Goal: Communication & Community: Answer question/provide support

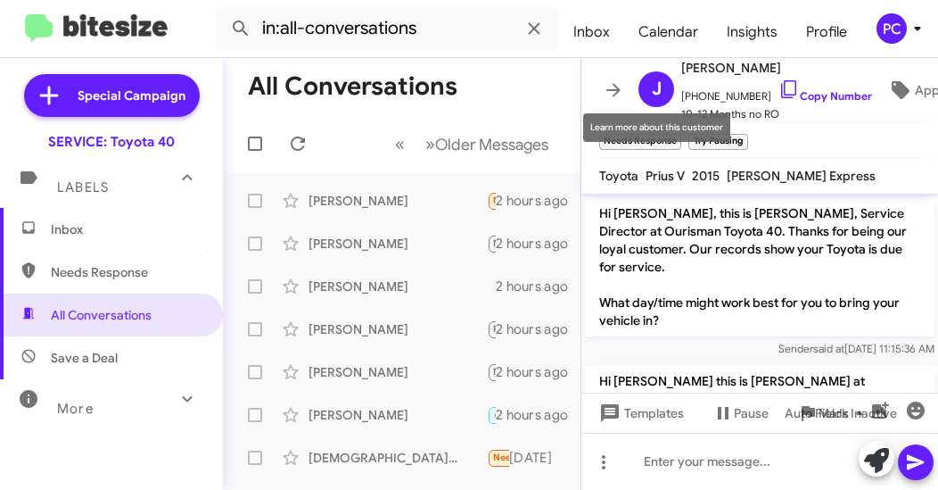
scroll to position [910, 0]
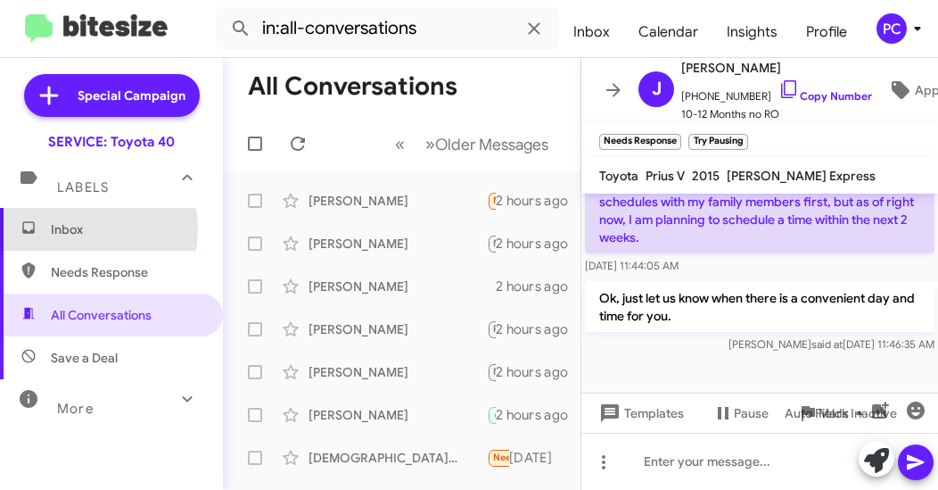
click at [70, 229] on span "Inbox" at bounding box center [127, 229] width 152 height 18
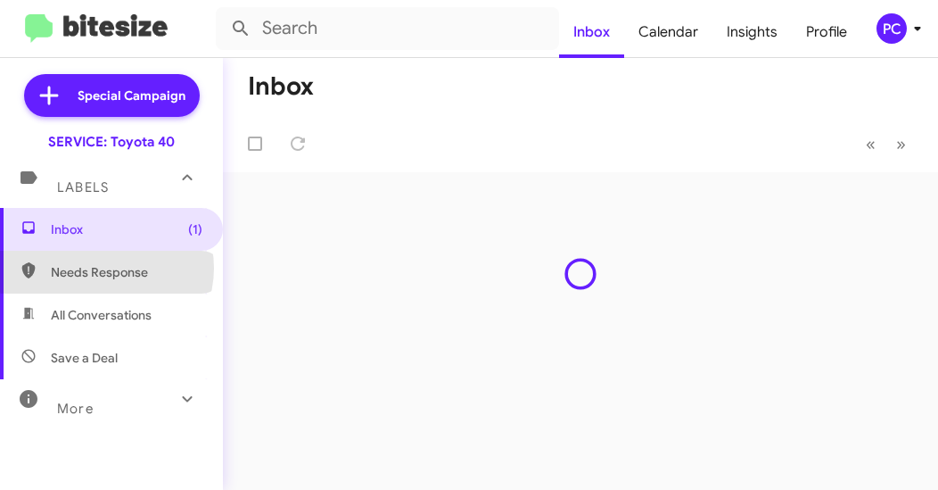
click at [105, 268] on span "Needs Response" at bounding box center [127, 272] width 152 height 18
type input "in:needs-response"
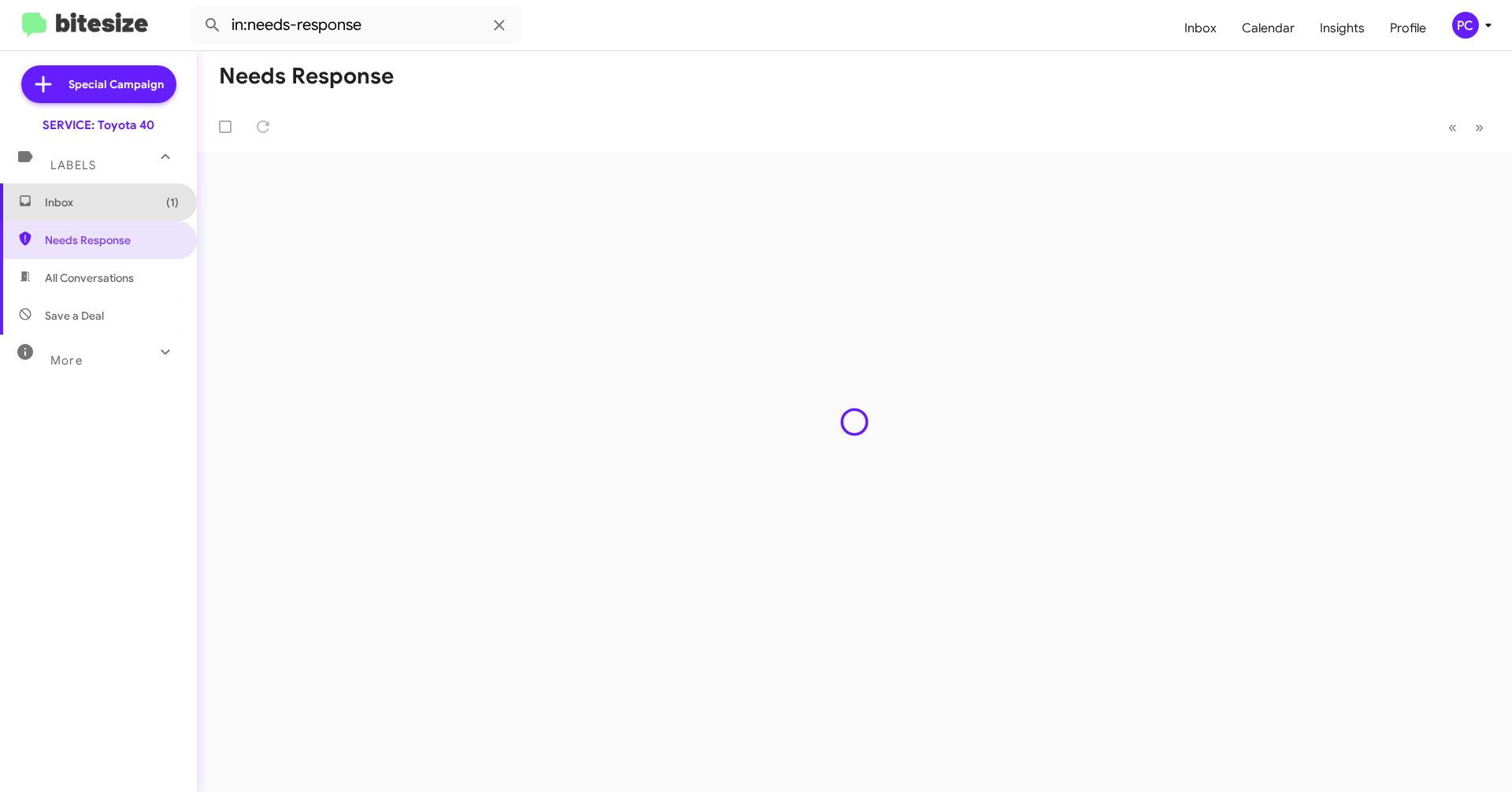
click at [100, 200] on span "Inbox (1)" at bounding box center [112, 202] width 134 height 16
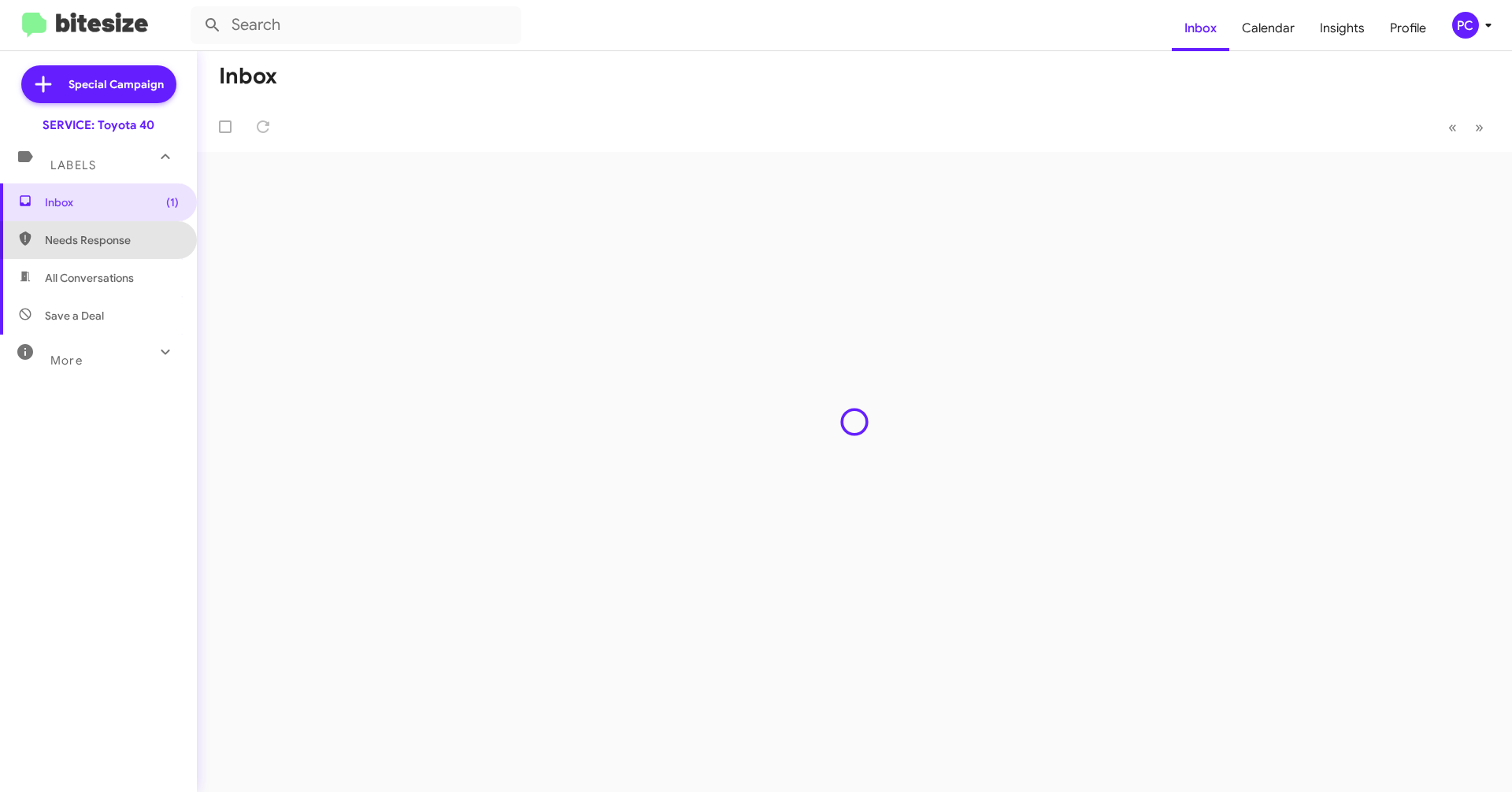
click at [115, 238] on span "Needs Response" at bounding box center [112, 240] width 134 height 16
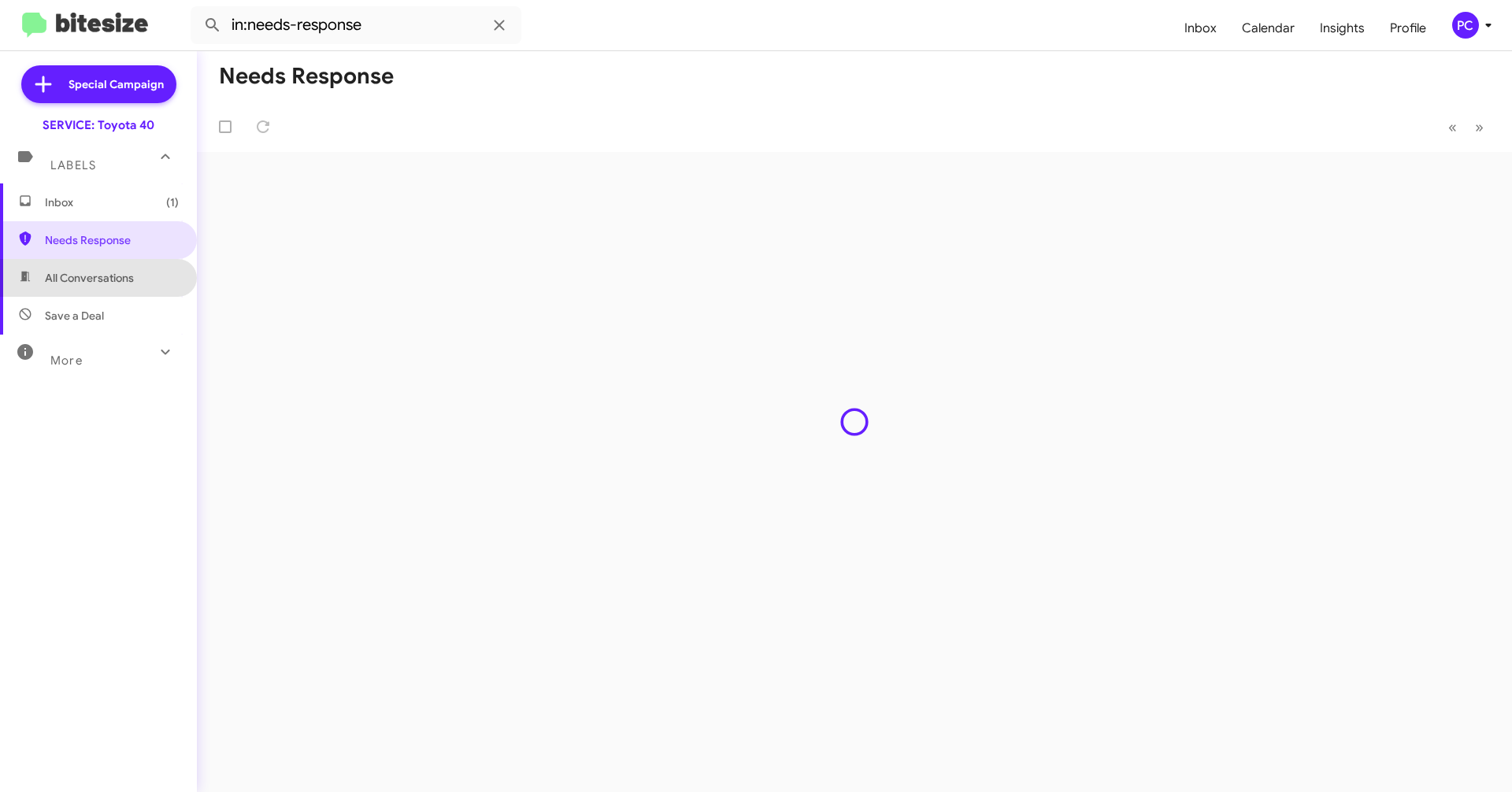
click at [110, 275] on span "All Conversations" at bounding box center [89, 278] width 89 height 16
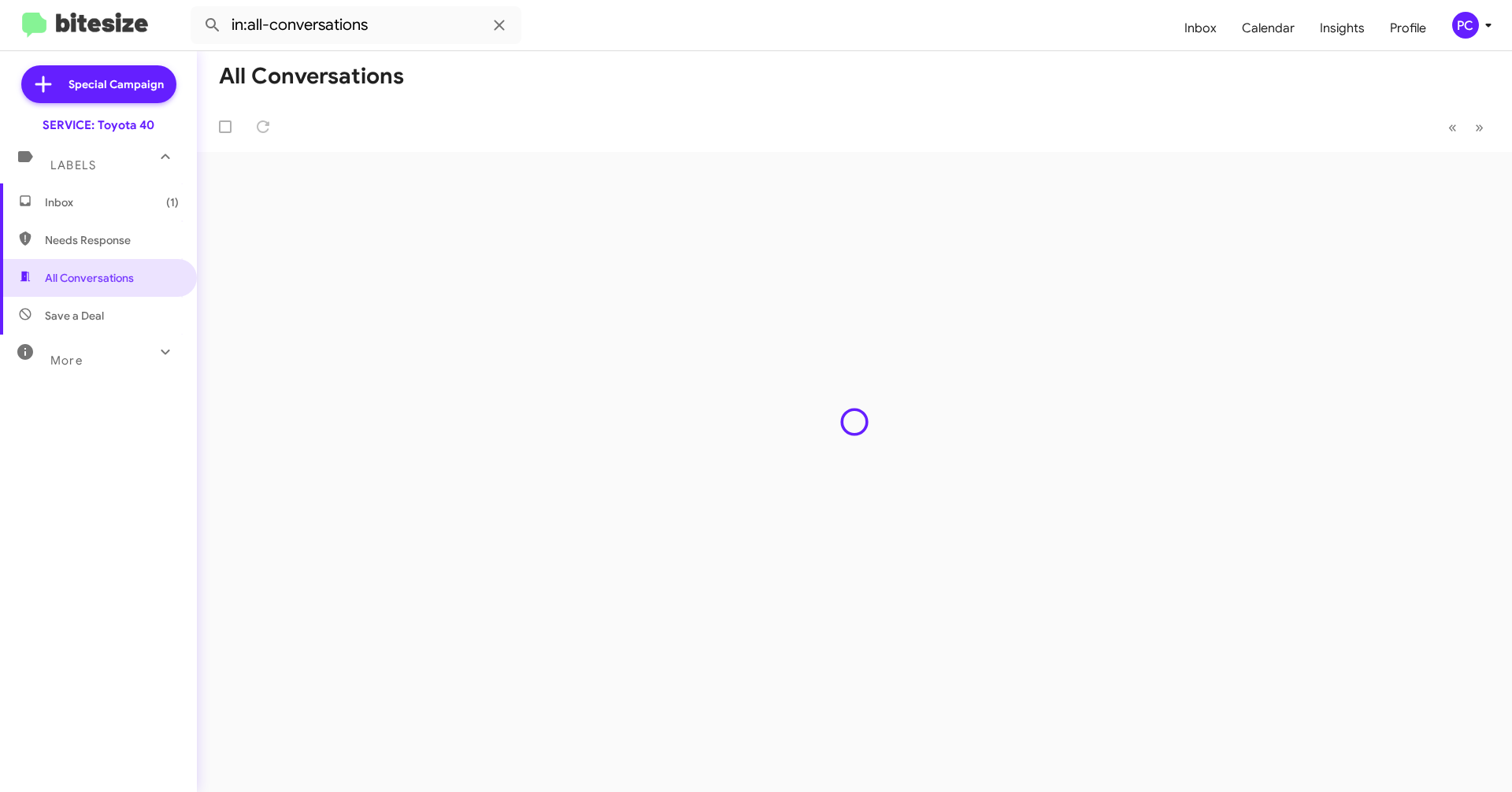
click at [85, 315] on span "Save a Deal" at bounding box center [74, 316] width 59 height 16
type input "in:not-interested"
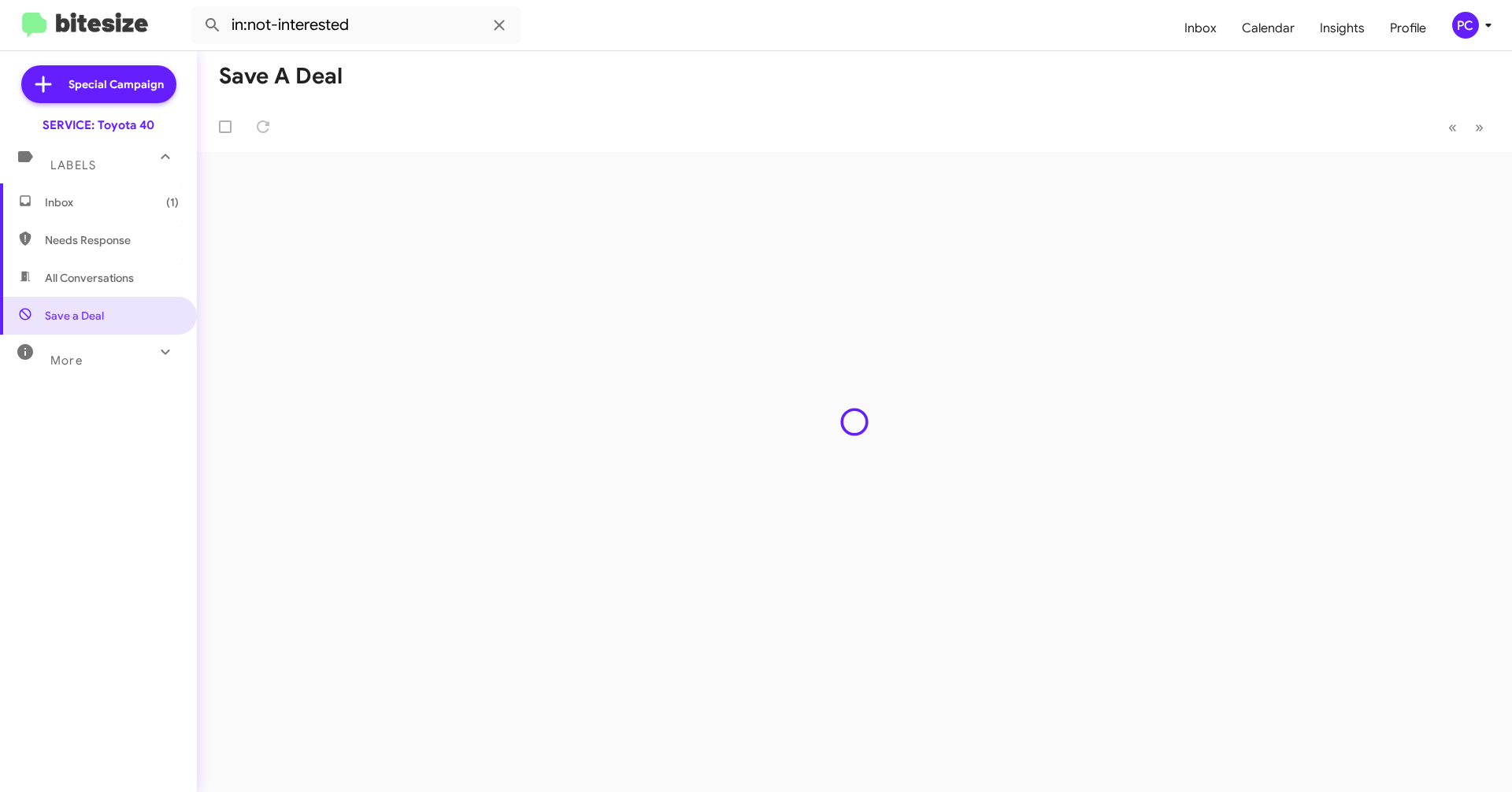
click at [88, 207] on span "Inbox (1)" at bounding box center [112, 202] width 134 height 16
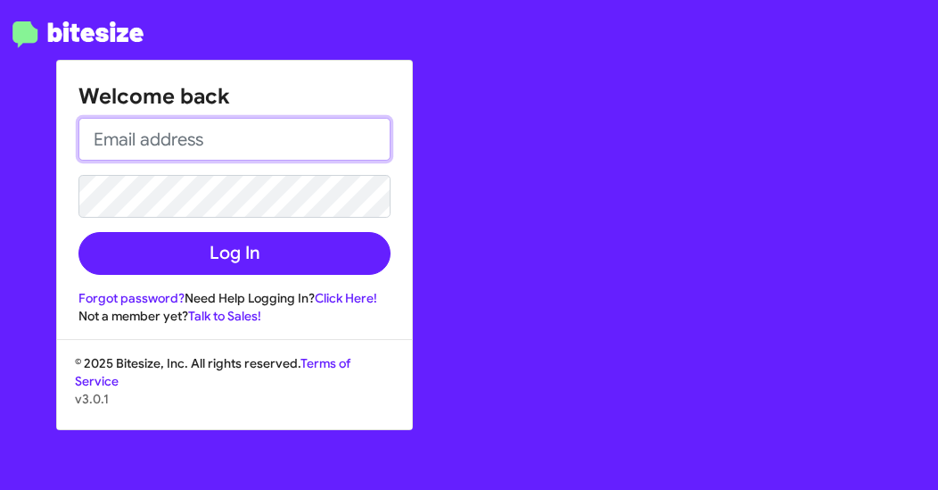
click at [97, 130] on input "email" at bounding box center [234, 139] width 312 height 43
type input "[EMAIL_ADDRESS][DOMAIN_NAME]"
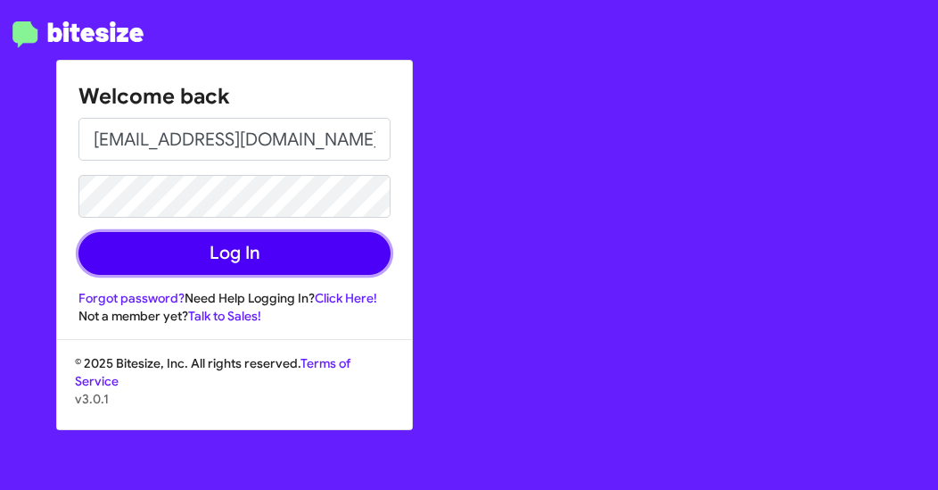
click at [268, 259] on button "Log In" at bounding box center [234, 253] width 312 height 43
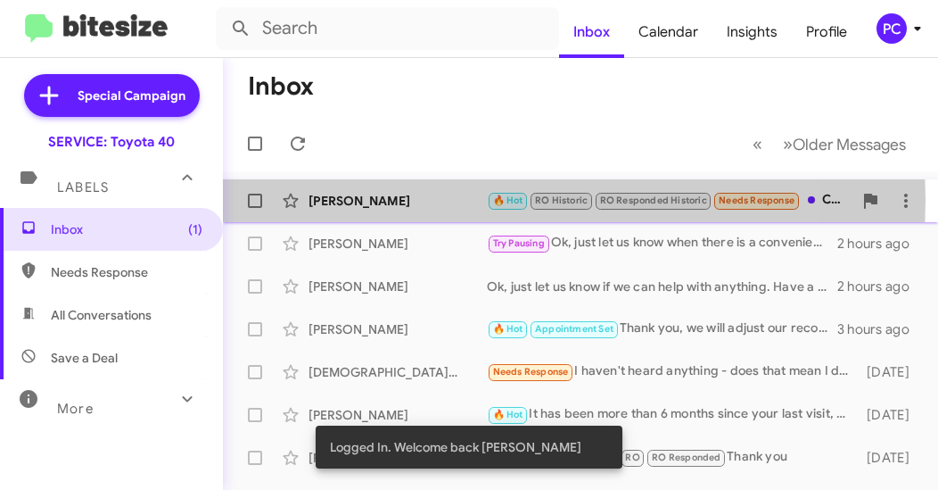
click at [419, 200] on div "[PERSON_NAME]" at bounding box center [398, 201] width 178 height 18
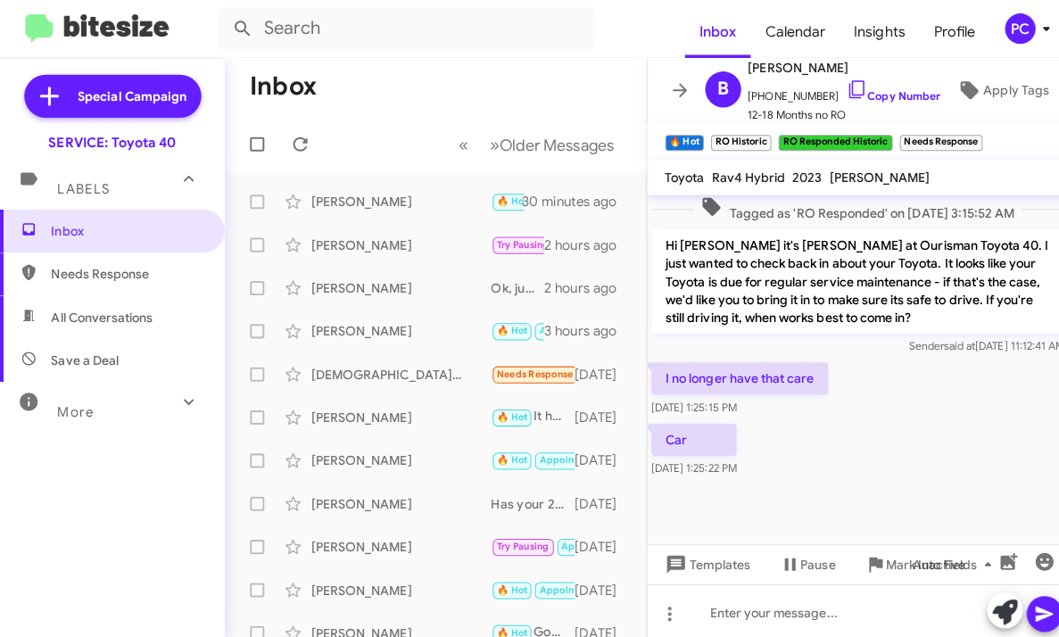
scroll to position [768, 0]
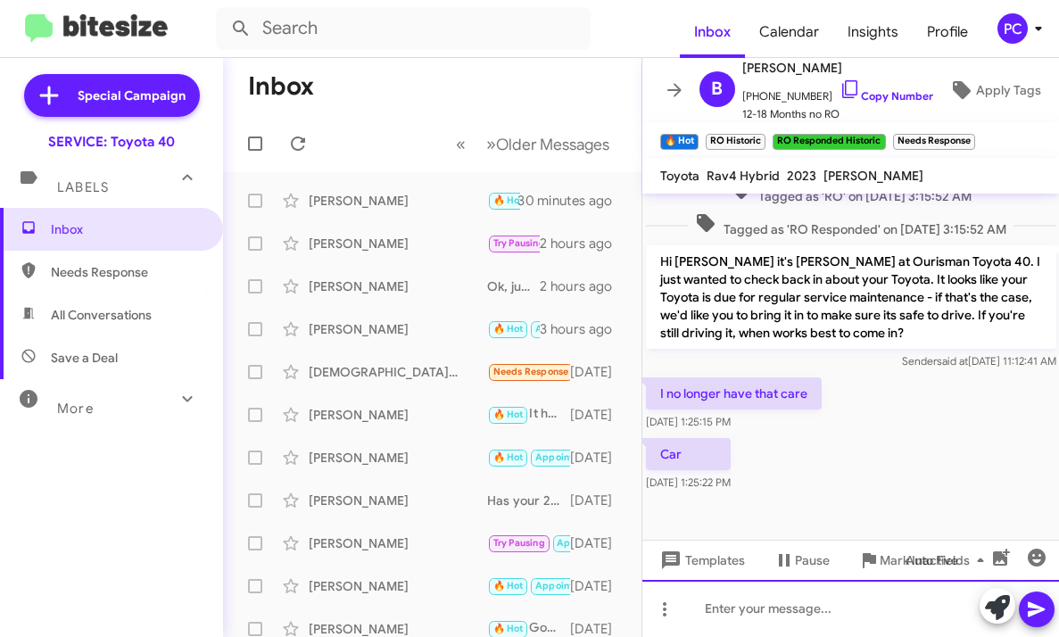
click at [707, 489] on div at bounding box center [850, 608] width 417 height 57
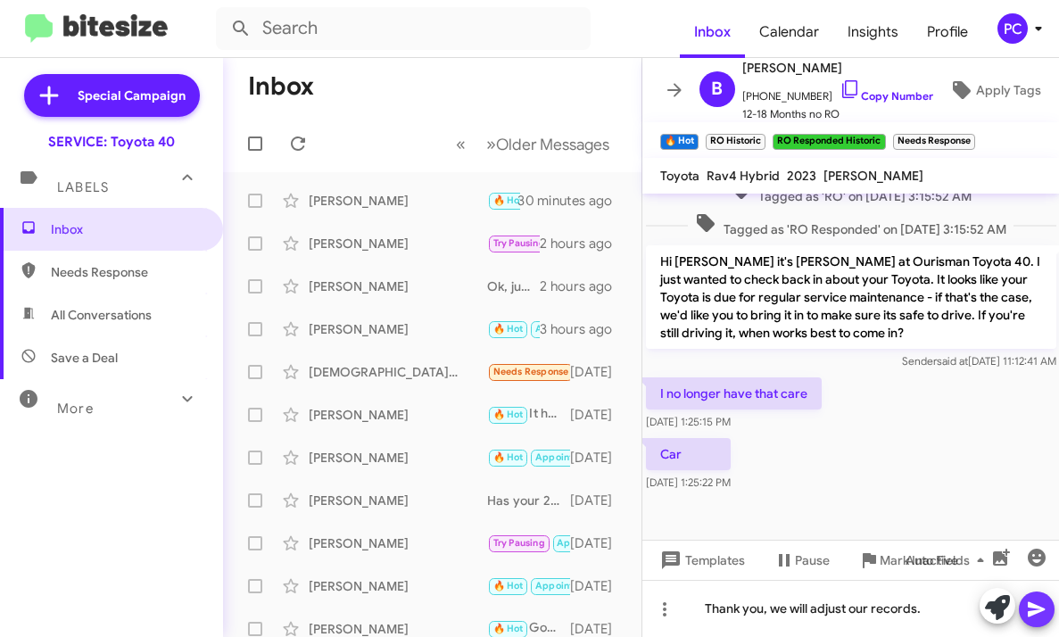
click at [937, 489] on icon at bounding box center [1036, 608] width 21 height 21
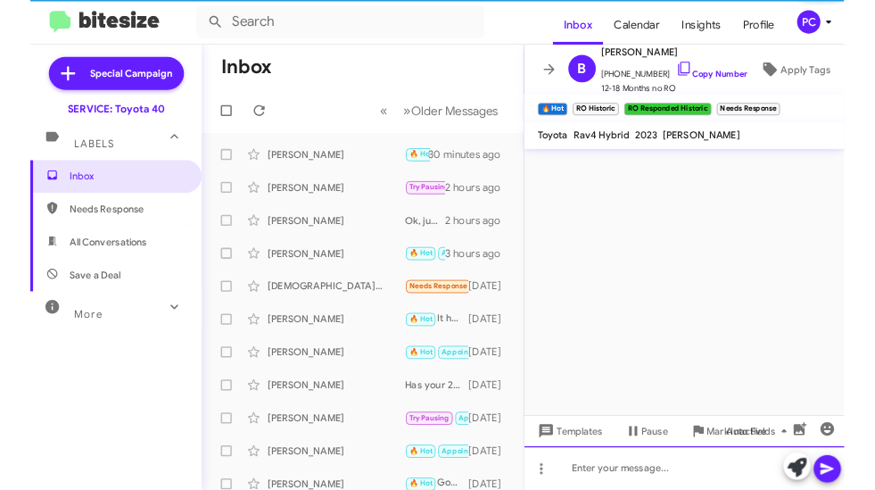
scroll to position [0, 0]
